Goal: Transaction & Acquisition: Download file/media

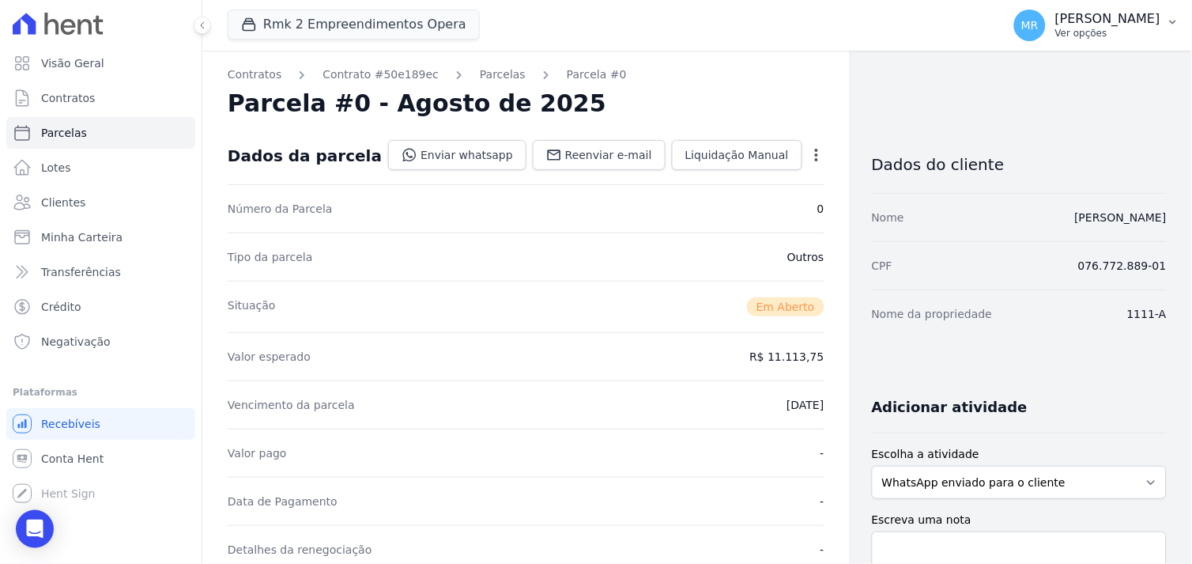
click at [1039, 24] on span "MR" at bounding box center [1029, 25] width 17 height 11
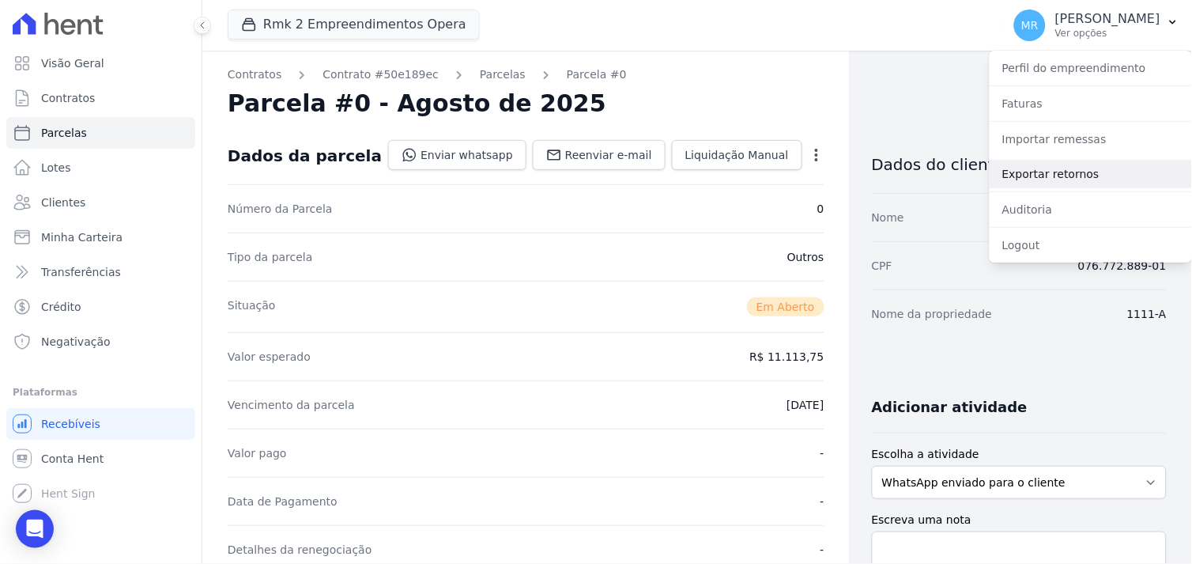
click at [1065, 172] on link "Exportar retornos" at bounding box center [1091, 174] width 202 height 28
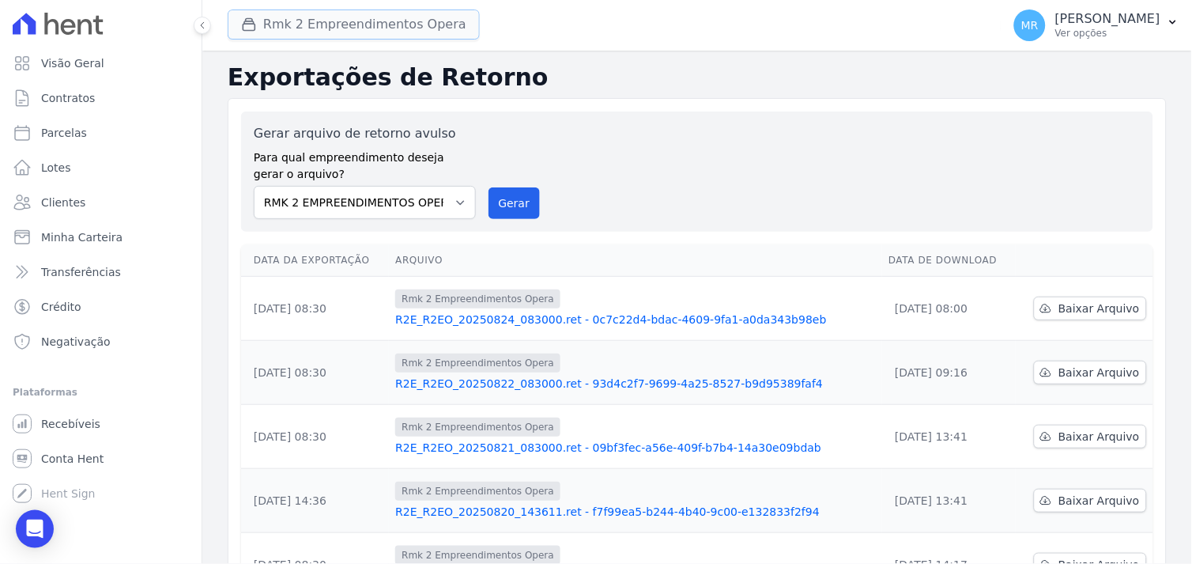
click at [246, 25] on icon "button" at bounding box center [249, 25] width 16 height 16
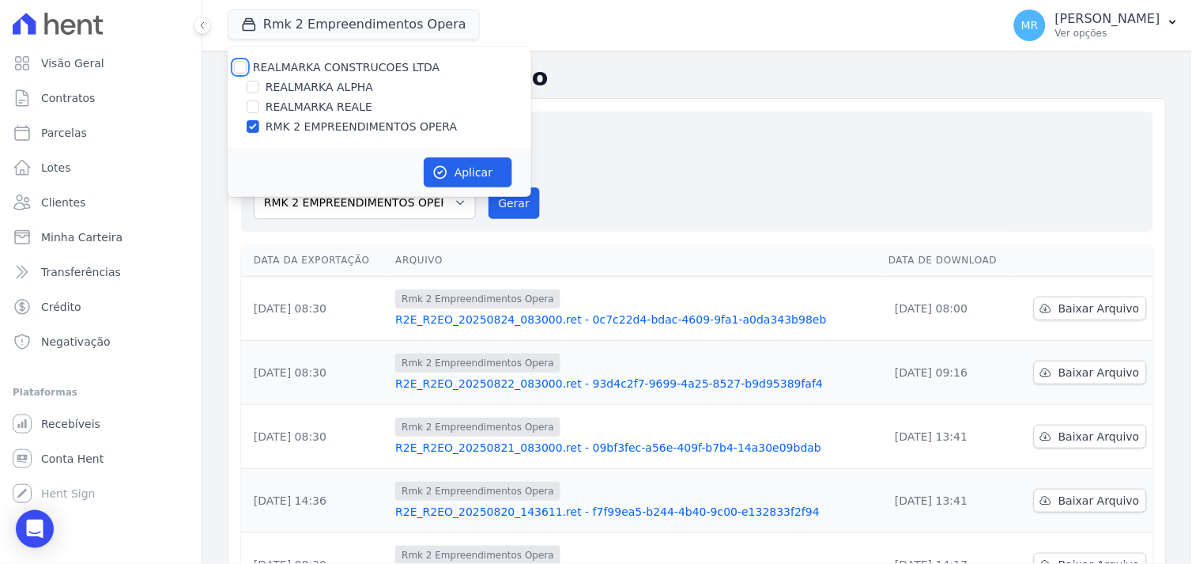
click at [242, 66] on input "REALMARKA CONSTRUCOES LTDA" at bounding box center [240, 67] width 13 height 13
checkbox input "true"
click at [452, 171] on button "Aplicar" at bounding box center [468, 172] width 89 height 30
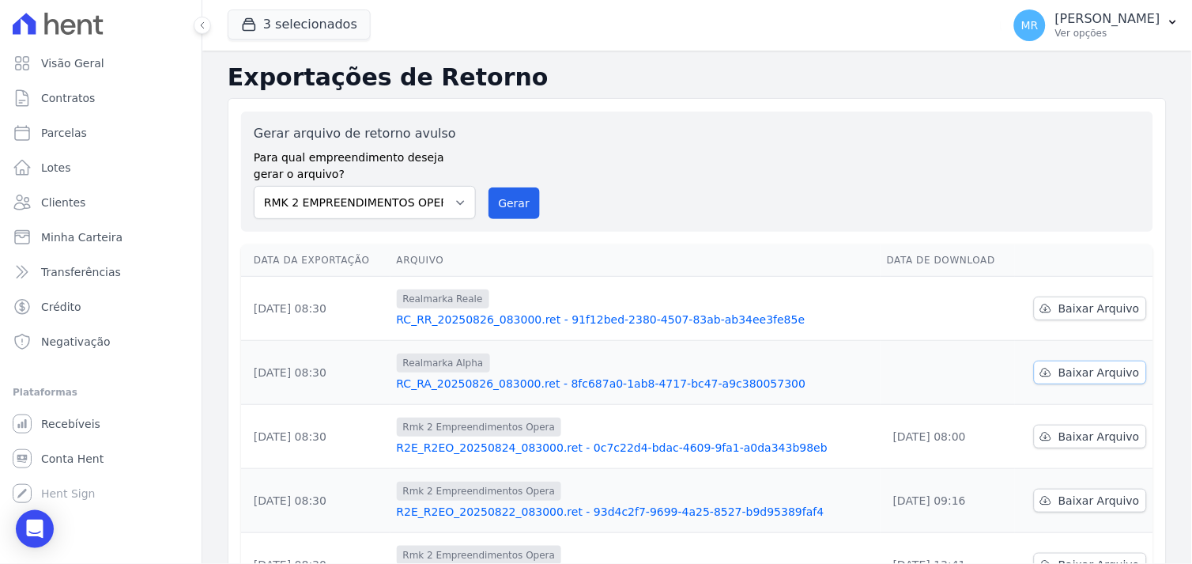
click at [1085, 372] on span "Baixar Arquivo" at bounding box center [1099, 372] width 81 height 16
click at [1115, 305] on span "Baixar Arquivo" at bounding box center [1099, 308] width 81 height 16
